Goal: Task Accomplishment & Management: Manage account settings

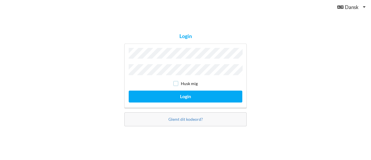
click at [177, 82] on input "checkbox" at bounding box center [175, 83] width 5 height 5
checkbox input "true"
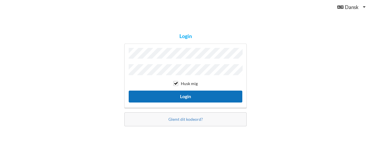
click at [182, 94] on button "Login" at bounding box center [186, 96] width 114 height 12
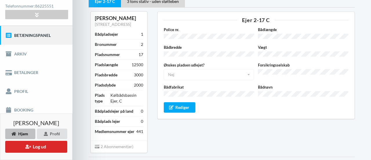
scroll to position [46, 0]
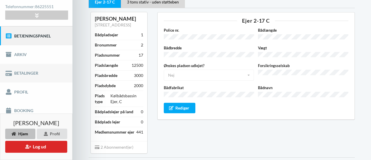
click at [32, 73] on link "Betalinger" at bounding box center [36, 73] width 73 height 19
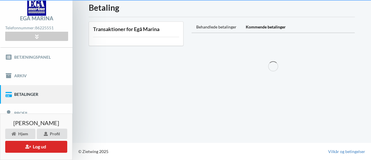
scroll to position [25, 0]
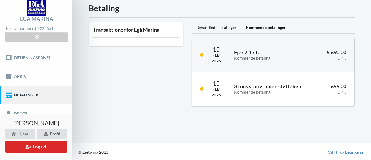
click at [132, 89] on div "Transaktioner for Egå Marina" at bounding box center [136, 64] width 103 height 92
click at [36, 56] on link "Betjeningspanel" at bounding box center [36, 57] width 73 height 19
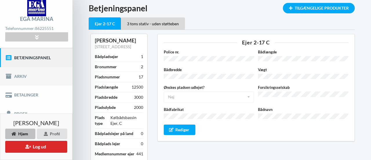
click at [35, 77] on link "Arkiv" at bounding box center [36, 76] width 73 height 19
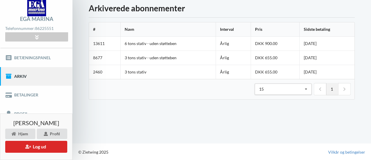
click at [345, 89] on icon at bounding box center [344, 89] width 3 height 4
click at [32, 111] on link "Profil" at bounding box center [36, 113] width 73 height 19
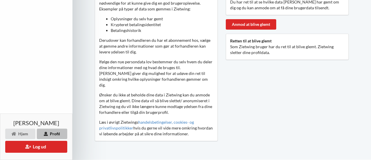
scroll to position [290, 0]
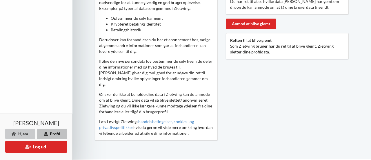
click at [19, 132] on div "Hjem" at bounding box center [20, 133] width 30 height 10
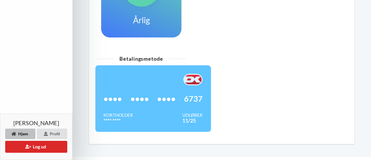
scroll to position [301, 0]
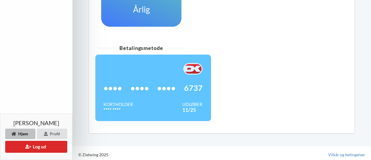
click at [117, 90] on span "••••" at bounding box center [113, 88] width 19 height 6
click at [141, 75] on div at bounding box center [153, 69] width 99 height 12
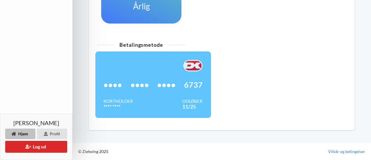
scroll to position [308, 0]
click at [132, 68] on div at bounding box center [153, 66] width 99 height 12
click at [121, 65] on div at bounding box center [153, 66] width 99 height 12
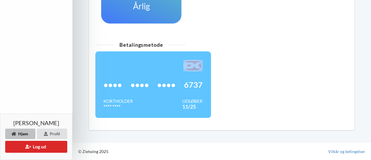
click at [121, 65] on div at bounding box center [153, 66] width 99 height 12
click at [125, 103] on div "Kortholder" at bounding box center [119, 101] width 30 height 6
click at [192, 65] on img at bounding box center [192, 66] width 19 height 12
click at [50, 132] on div "Profil" at bounding box center [52, 133] width 30 height 10
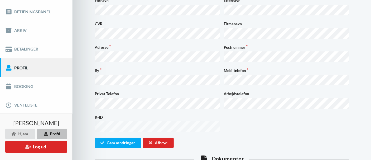
scroll to position [69, 0]
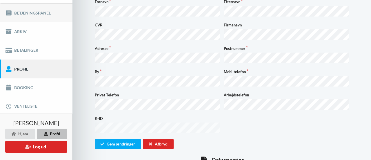
click at [41, 12] on link "Betjeningspanel" at bounding box center [36, 12] width 73 height 19
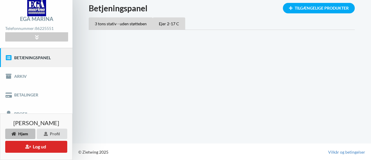
scroll to position [69, 0]
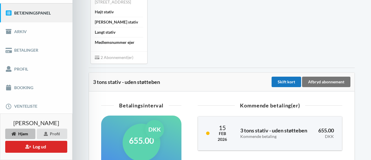
click at [287, 85] on div "Skift kort" at bounding box center [287, 82] width 30 height 10
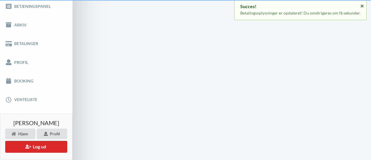
scroll to position [25, 0]
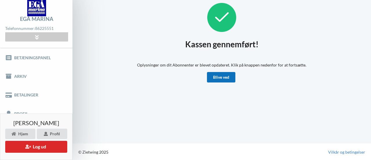
click at [223, 79] on link "Blive ved" at bounding box center [221, 77] width 28 height 10
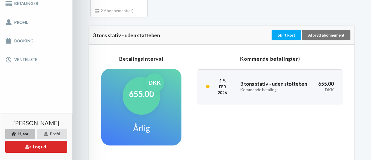
scroll to position [128, 0]
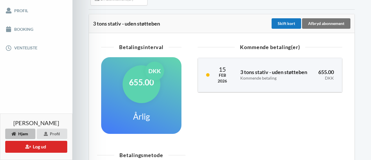
click at [286, 28] on div "Skift kort" at bounding box center [287, 23] width 30 height 10
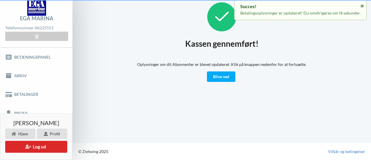
scroll to position [25, 0]
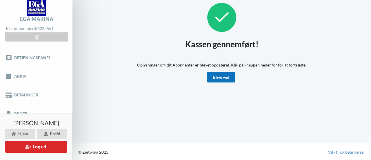
click at [219, 78] on link "Blive ved" at bounding box center [221, 77] width 28 height 10
